Goal: Task Accomplishment & Management: Use online tool/utility

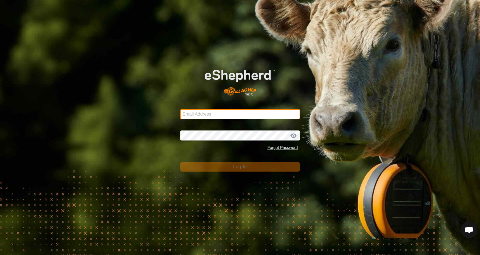
click at [185, 112] on input "Email Address" at bounding box center [240, 114] width 120 height 10
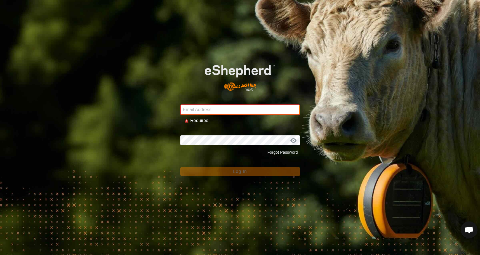
type input "[EMAIL_ADDRESS][DOMAIN_NAME]"
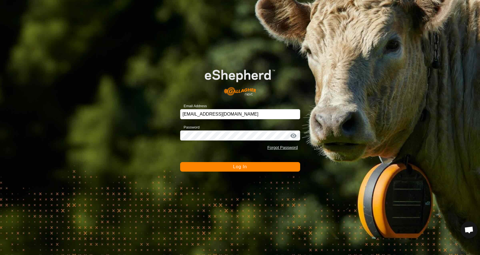
click at [245, 168] on span "Log In" at bounding box center [240, 166] width 14 height 5
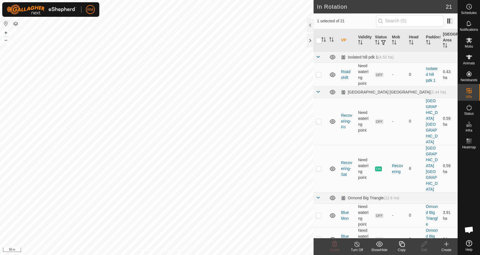
click at [406, 245] on copy-svg-icon at bounding box center [401, 243] width 22 height 7
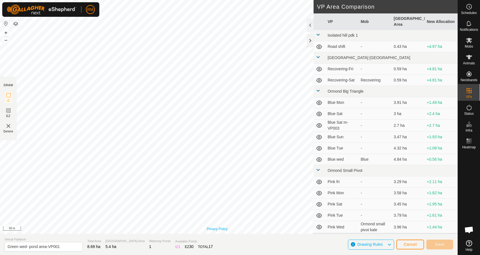
click at [225, 230] on link "Privacy Policy" at bounding box center [217, 228] width 21 height 5
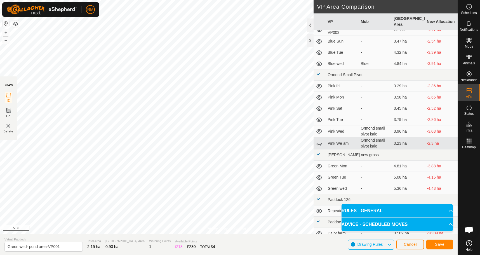
scroll to position [101, 0]
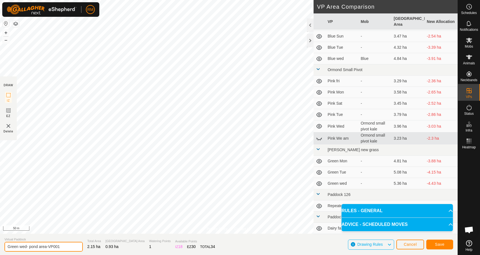
click at [28, 245] on input "Green wed- pond area-VP001" at bounding box center [43, 246] width 78 height 10
type input "[GEOGRAPHIC_DATA] area-VP001"
click at [440, 244] on span "Save" at bounding box center [440, 244] width 10 height 4
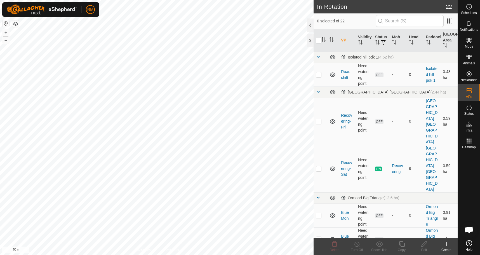
checkbox input "true"
checkbox input "false"
checkbox input "true"
checkbox input "false"
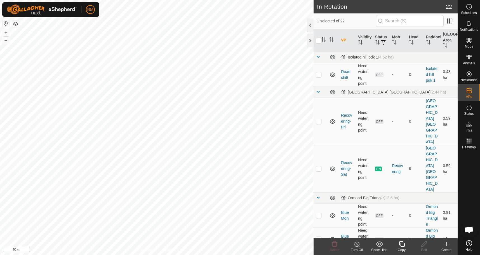
click at [401, 246] on icon at bounding box center [402, 244] width 6 height 6
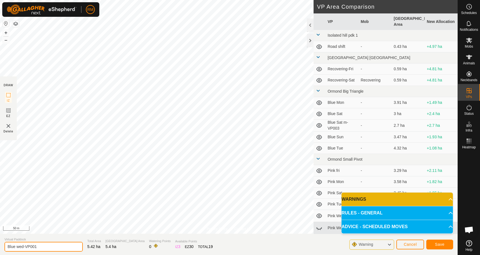
click at [42, 247] on input "Blue wed-VP001" at bounding box center [43, 246] width 78 height 10
type input "Blue Thur"
click at [436, 244] on span "Save" at bounding box center [440, 244] width 10 height 4
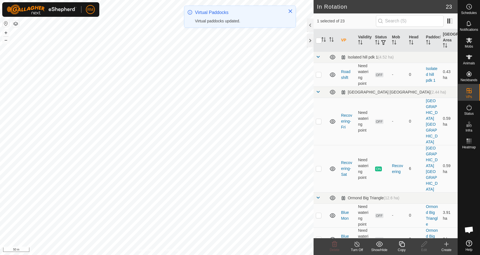
click at [404, 247] on icon at bounding box center [401, 243] width 7 height 7
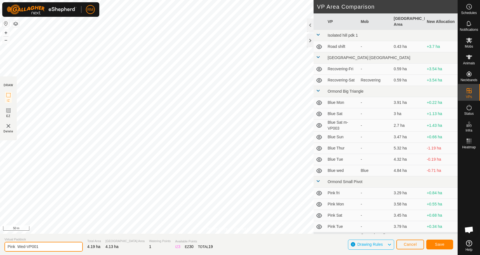
click at [41, 245] on input "Pink Wed-VP001" at bounding box center [43, 246] width 78 height 10
type input "Pink Thur"
click at [442, 244] on span "Save" at bounding box center [440, 244] width 10 height 4
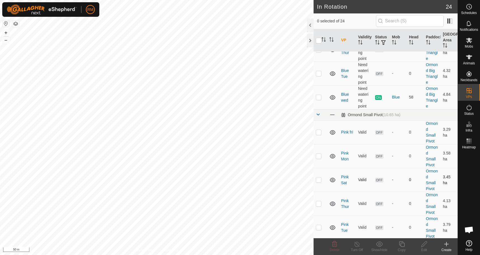
scroll to position [261, 0]
click at [318, 153] on p-checkbox at bounding box center [319, 155] width 6 height 4
checkbox input "true"
click at [318, 201] on p-checkbox at bounding box center [319, 203] width 6 height 4
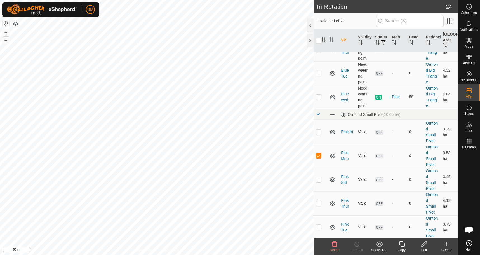
checkbox input "false"
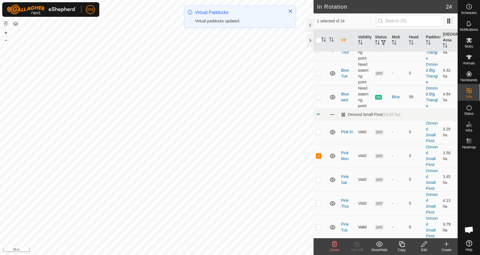
click at [318, 224] on p-checkbox at bounding box center [319, 226] width 6 height 4
checkbox input "true"
click at [317, 248] on p-checkbox at bounding box center [319, 250] width 6 height 4
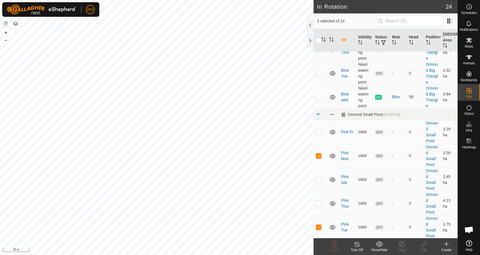
click at [317, 248] on p-checkbox at bounding box center [319, 250] width 6 height 4
checkbox input "false"
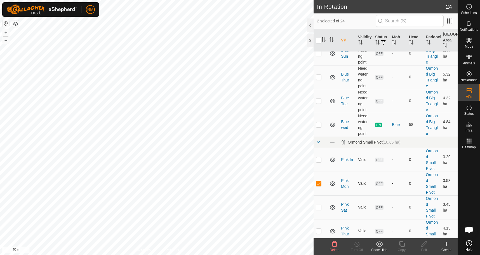
scroll to position [233, 0]
click at [334, 247] on icon at bounding box center [334, 244] width 5 height 6
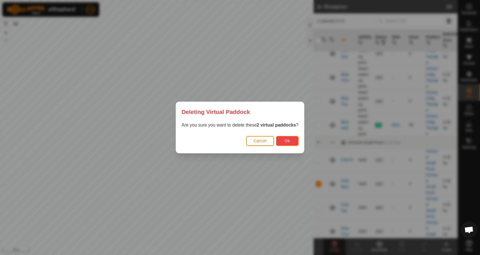
click at [290, 141] on button "Ok" at bounding box center [287, 141] width 22 height 10
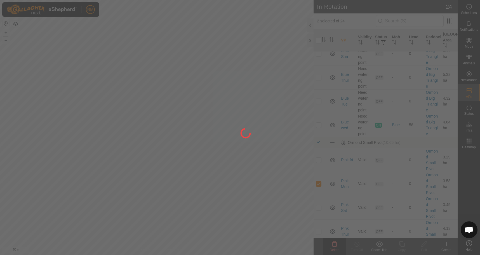
checkbox input "false"
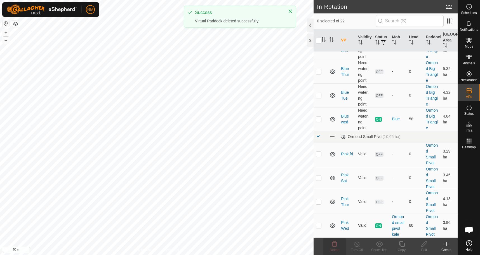
scroll to position [241, 0]
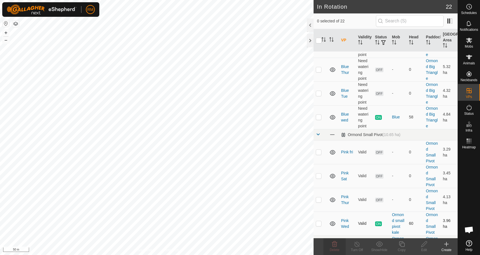
checkbox input "true"
checkbox input "false"
click at [335, 243] on icon at bounding box center [334, 243] width 7 height 7
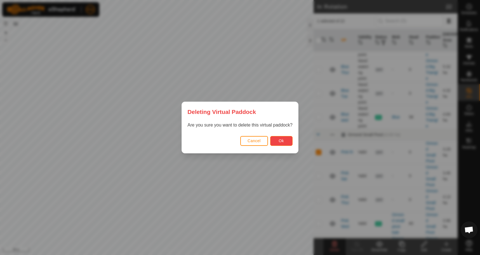
click at [278, 139] on span "Ok" at bounding box center [280, 140] width 5 height 4
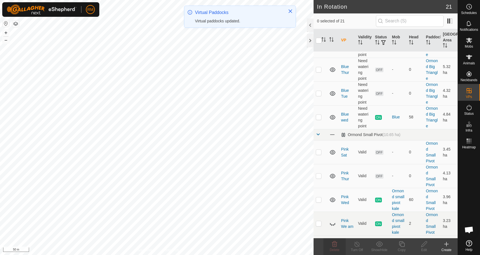
checkbox input "true"
checkbox input "false"
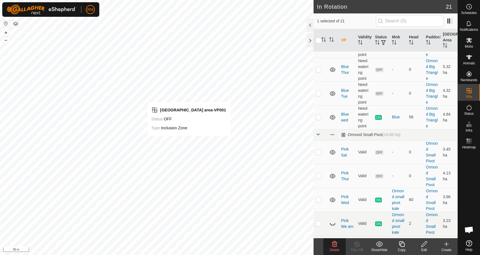
checkbox input "false"
checkbox input "true"
checkbox input "false"
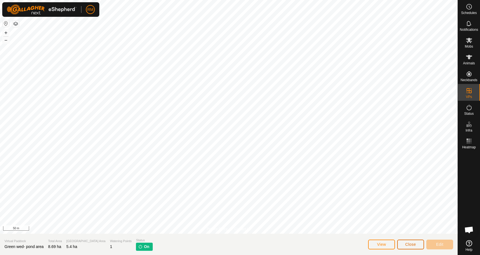
click at [409, 244] on span "Close" at bounding box center [410, 244] width 11 height 4
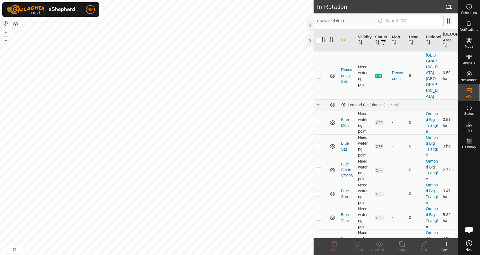
scroll to position [93, 0]
click at [320, 215] on p-checkbox at bounding box center [319, 217] width 6 height 4
checkbox input "false"
click at [318, 238] on p-checkbox at bounding box center [319, 240] width 6 height 4
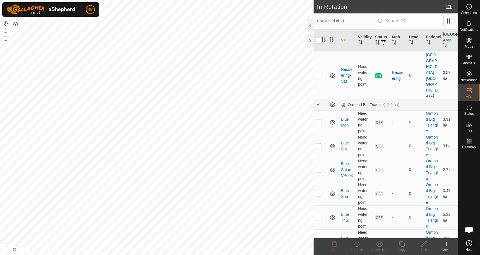
checkbox input "true"
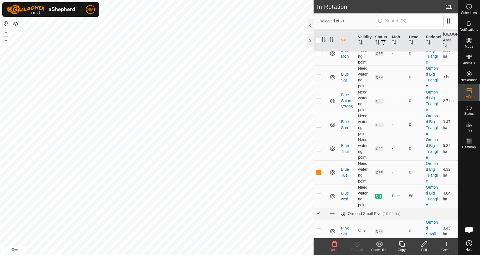
scroll to position [162, 0]
click at [319, 193] on p-checkbox at bounding box center [319, 195] width 6 height 4
checkbox input "true"
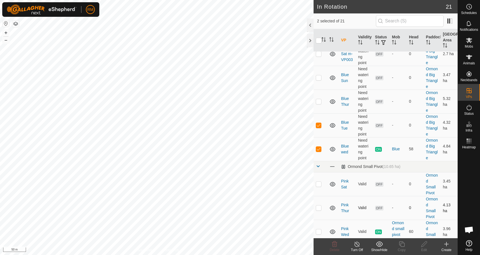
scroll to position [209, 0]
click at [317, 205] on p-checkbox at bounding box center [319, 207] width 6 height 4
checkbox input "false"
click at [318, 229] on p-checkbox at bounding box center [319, 231] width 6 height 4
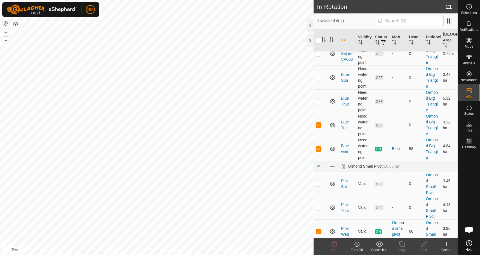
click at [318, 229] on p-checkbox at bounding box center [319, 231] width 6 height 4
checkbox input "false"
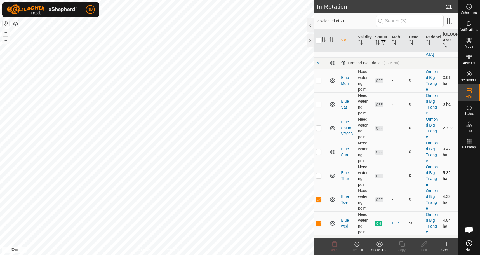
scroll to position [134, 0]
click at [317, 173] on p-checkbox at bounding box center [319, 175] width 6 height 4
checkbox input "false"
click at [319, 150] on p-checkbox at bounding box center [319, 152] width 6 height 4
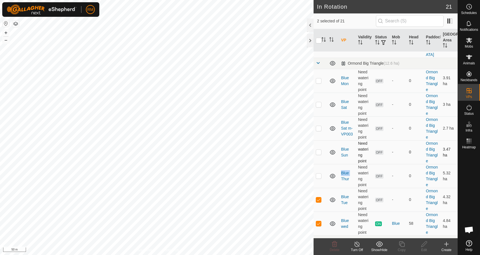
checkbox input "true"
click at [320, 126] on p-checkbox at bounding box center [319, 128] width 6 height 4
click at [319, 126] on p-checkbox at bounding box center [319, 128] width 6 height 4
click at [318, 126] on p-checkbox at bounding box center [319, 128] width 6 height 4
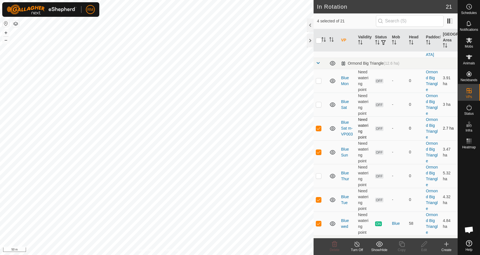
checkbox input "false"
click at [318, 221] on p-checkbox at bounding box center [319, 223] width 6 height 4
checkbox input "false"
click at [318, 173] on p-checkbox at bounding box center [319, 175] width 6 height 4
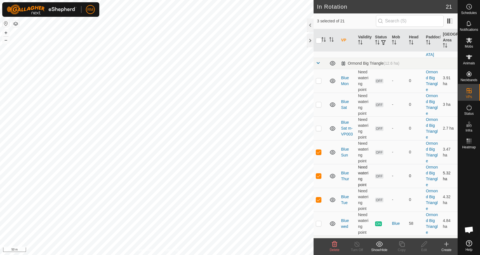
checkbox input "false"
click at [317, 102] on p-checkbox at bounding box center [319, 104] width 6 height 4
click at [318, 102] on p-checkbox at bounding box center [319, 104] width 6 height 4
checkbox input "true"
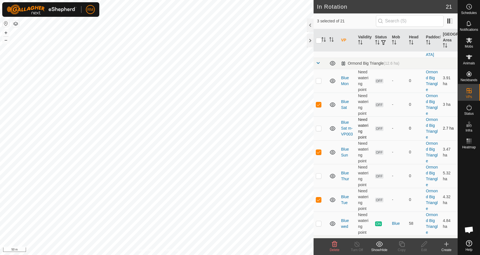
click at [317, 126] on p-checkbox at bounding box center [319, 128] width 6 height 4
checkbox input "true"
click at [334, 245] on icon at bounding box center [334, 244] width 5 height 6
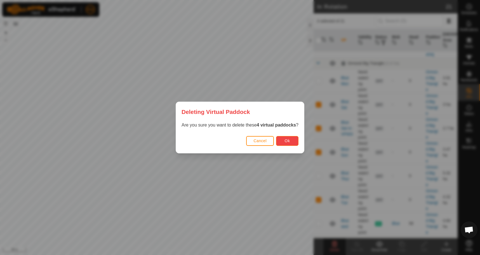
click at [287, 139] on span "Ok" at bounding box center [287, 140] width 5 height 4
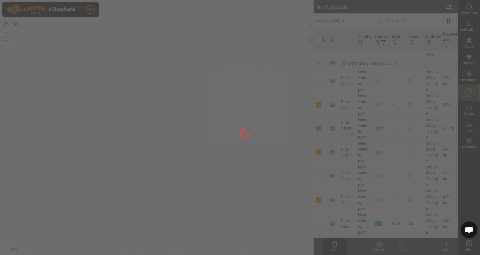
checkbox input "false"
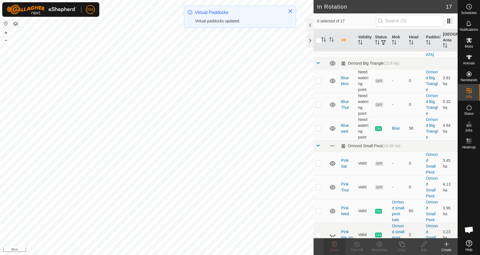
checkbox input "true"
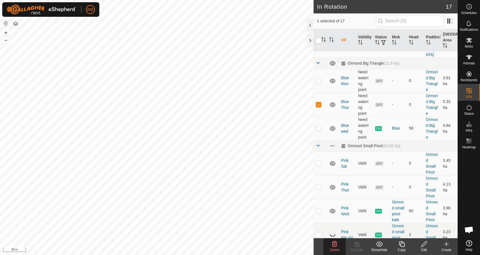
click at [425, 243] on icon at bounding box center [423, 243] width 7 height 7
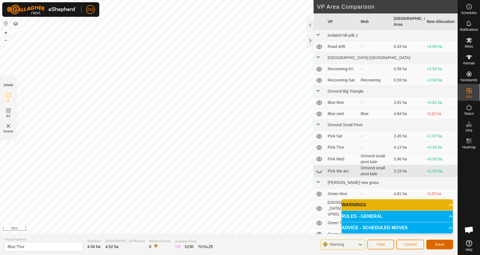
click at [437, 243] on span "Save" at bounding box center [440, 244] width 10 height 4
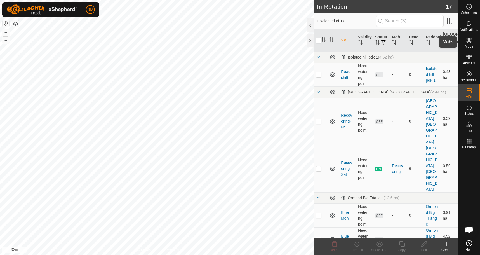
click at [468, 40] on icon at bounding box center [469, 40] width 6 height 5
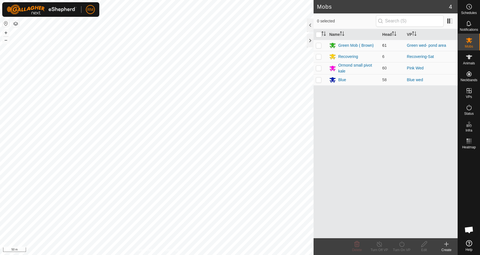
click at [318, 45] on p-checkbox at bounding box center [319, 45] width 6 height 4
checkbox input "true"
click at [401, 243] on icon at bounding box center [401, 243] width 7 height 7
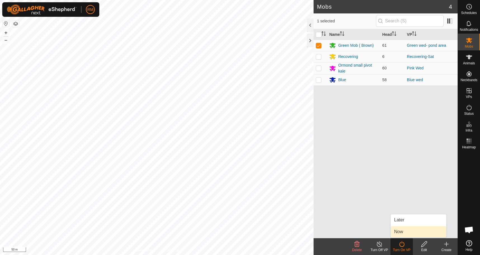
click at [405, 231] on link "Now" at bounding box center [417, 231] width 55 height 11
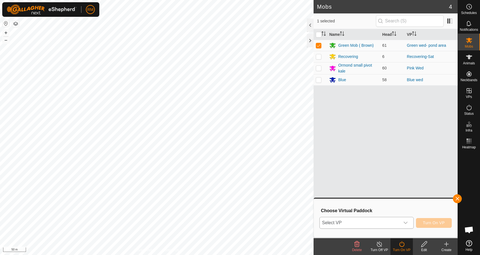
click at [405, 222] on icon "dropdown trigger" at bounding box center [405, 222] width 4 height 4
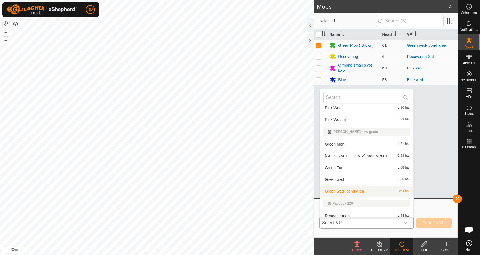
scroll to position [149, 0]
click at [356, 155] on li "[GEOGRAPHIC_DATA] area-VP001 0.93 ha" at bounding box center [366, 155] width 93 height 11
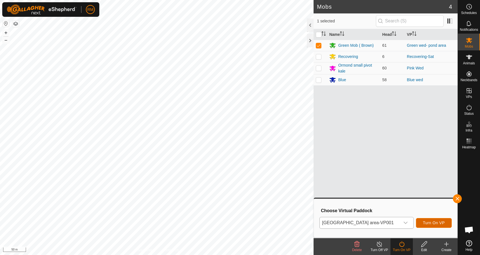
click at [432, 221] on span "Turn On VP" at bounding box center [434, 222] width 22 height 4
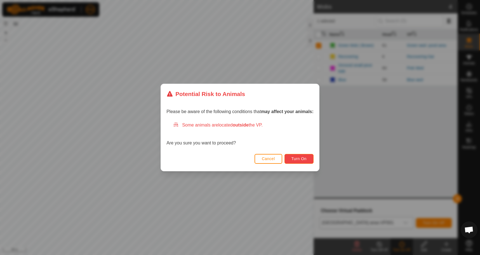
click at [304, 157] on span "Turn On" at bounding box center [298, 158] width 15 height 4
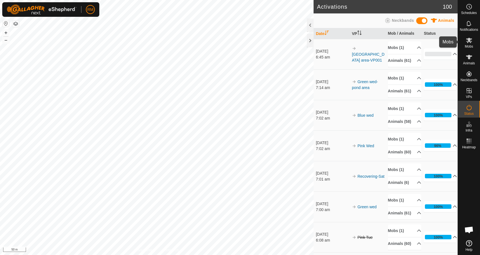
click at [468, 42] on icon at bounding box center [468, 40] width 7 height 7
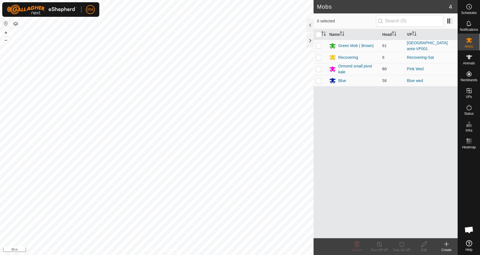
click at [318, 67] on p-checkbox at bounding box center [319, 69] width 6 height 4
checkbox input "true"
click at [402, 245] on icon at bounding box center [401, 243] width 7 height 7
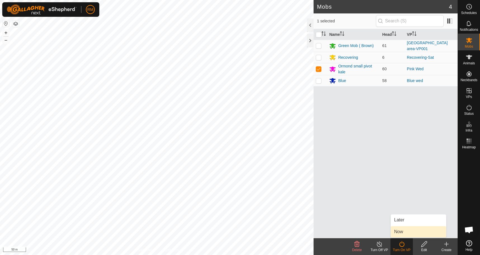
click at [400, 233] on link "Now" at bounding box center [417, 231] width 55 height 11
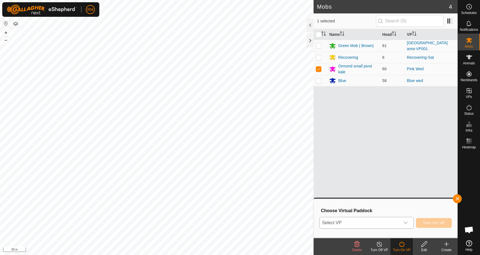
click at [405, 223] on icon "dropdown trigger" at bounding box center [405, 222] width 4 height 4
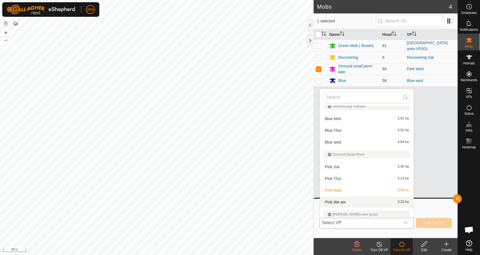
scroll to position [66, 0]
click at [343, 178] on li "Pink Thur 4.13 ha" at bounding box center [366, 178] width 93 height 11
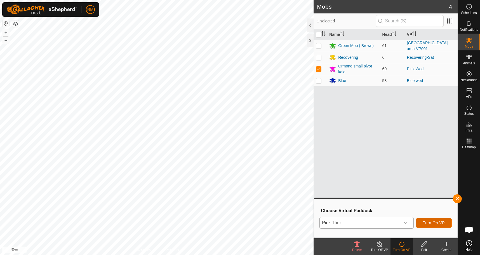
click at [432, 222] on span "Turn On VP" at bounding box center [434, 222] width 22 height 4
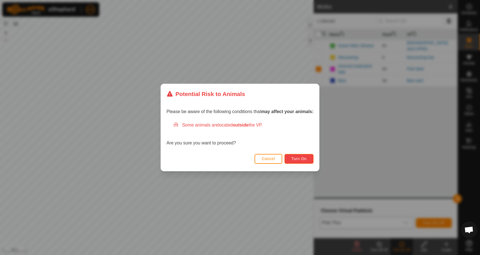
click at [304, 158] on span "Turn On" at bounding box center [298, 158] width 15 height 4
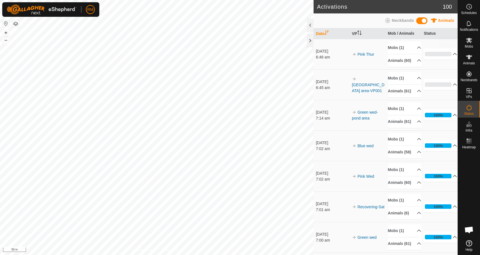
click at [467, 41] on icon at bounding box center [469, 40] width 6 height 5
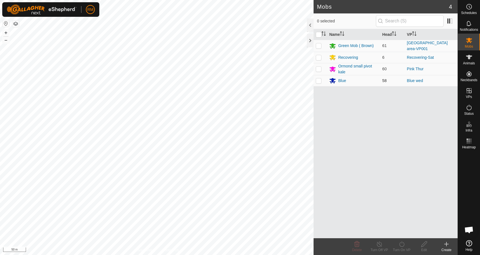
click at [318, 81] on p-checkbox at bounding box center [319, 80] width 6 height 4
checkbox input "true"
click at [401, 246] on icon at bounding box center [401, 244] width 5 height 6
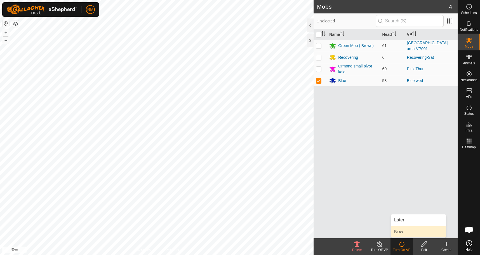
click at [415, 233] on link "Now" at bounding box center [417, 231] width 55 height 11
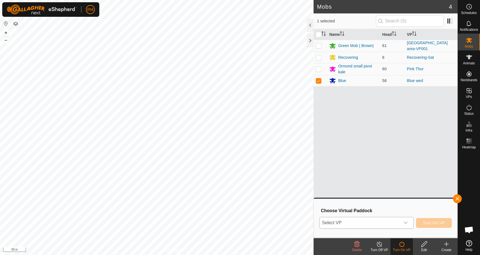
click at [406, 222] on icon "dropdown trigger" at bounding box center [405, 222] width 4 height 2
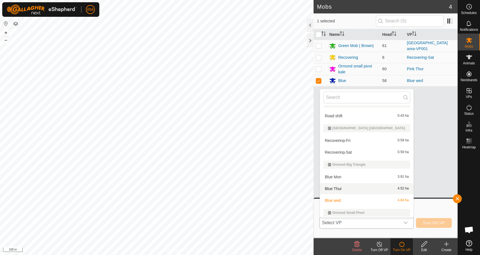
click at [346, 190] on li "Blue Thur 4.52 ha" at bounding box center [366, 188] width 93 height 11
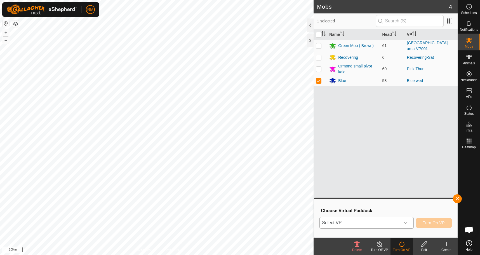
scroll to position [9, 0]
click at [435, 222] on span "Turn On VP" at bounding box center [434, 222] width 22 height 4
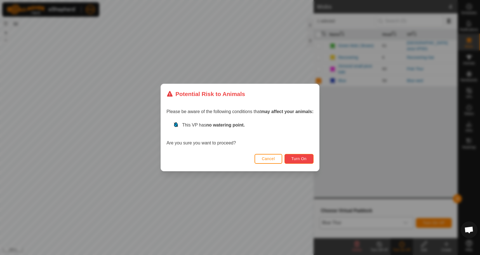
click at [297, 157] on span "Turn On" at bounding box center [298, 158] width 15 height 4
